Goal: Task Accomplishment & Management: Use online tool/utility

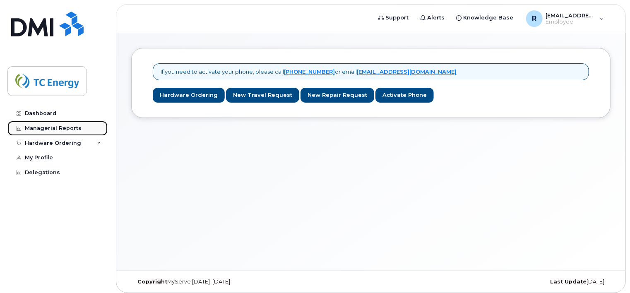
click at [47, 134] on link "Managerial Reports" at bounding box center [57, 128] width 100 height 15
click at [32, 113] on div "Dashboard" at bounding box center [40, 113] width 31 height 7
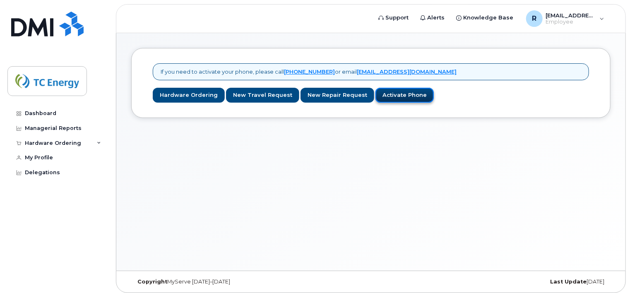
click at [396, 96] on link "Activate Phone" at bounding box center [404, 95] width 58 height 15
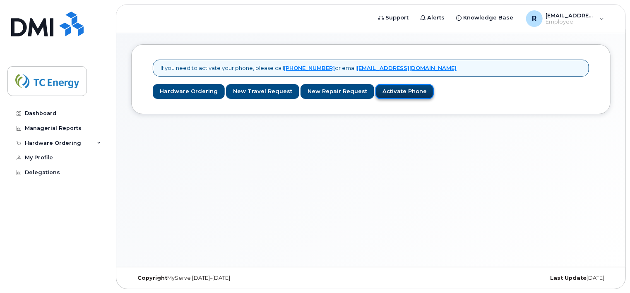
click at [379, 86] on link "Activate Phone" at bounding box center [404, 91] width 58 height 15
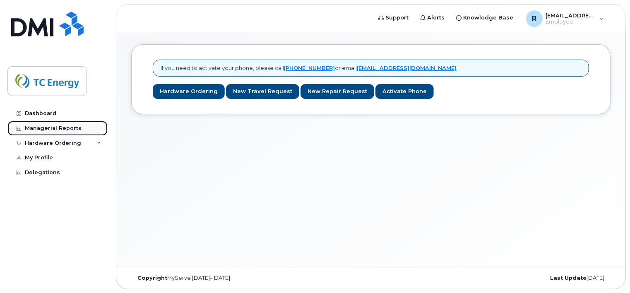
click at [74, 124] on link "Managerial Reports" at bounding box center [57, 128] width 100 height 15
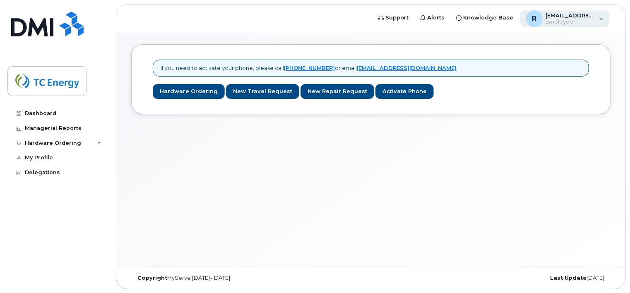
click at [599, 21] on div "R robert_panchuk@tcenergy.com Employee" at bounding box center [565, 18] width 90 height 17
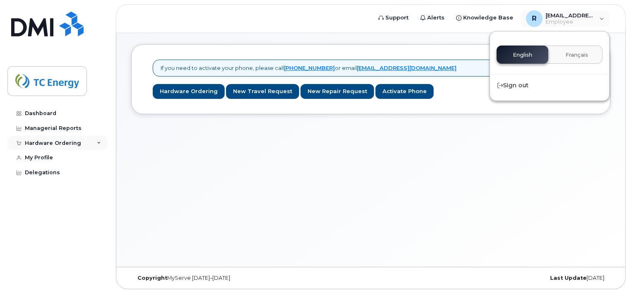
click at [100, 141] on icon at bounding box center [99, 143] width 4 height 4
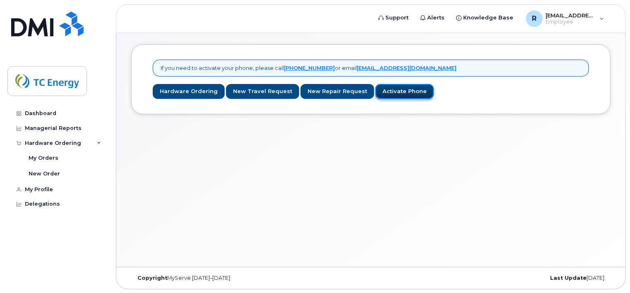
click at [396, 90] on link "Activate Phone" at bounding box center [404, 91] width 58 height 15
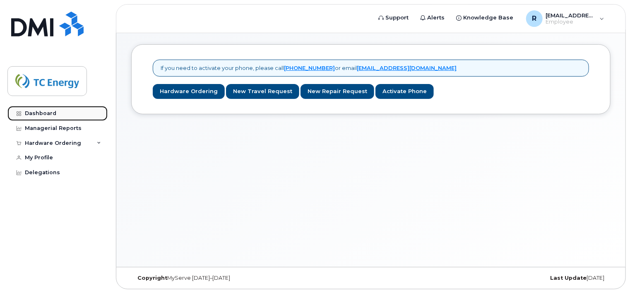
click at [35, 113] on div "Dashboard" at bounding box center [40, 113] width 31 height 7
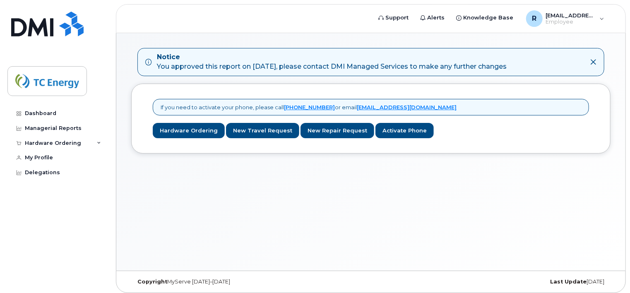
click at [595, 61] on icon at bounding box center [593, 62] width 7 height 7
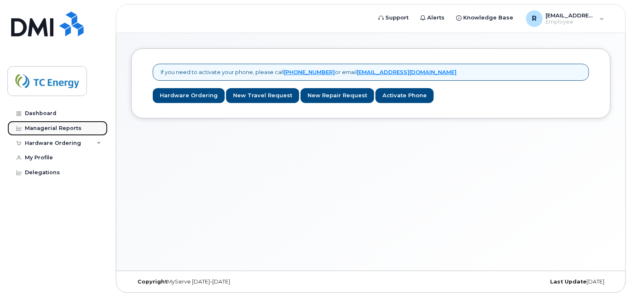
click at [47, 127] on div "Managerial Reports" at bounding box center [53, 128] width 57 height 7
